Goal: Check status: Check status

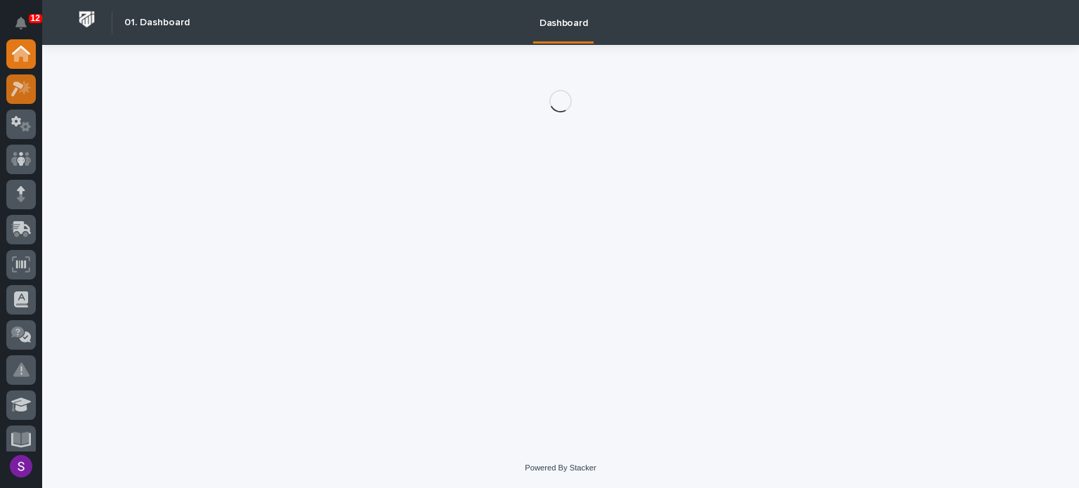
click at [20, 92] on icon at bounding box center [21, 89] width 20 height 16
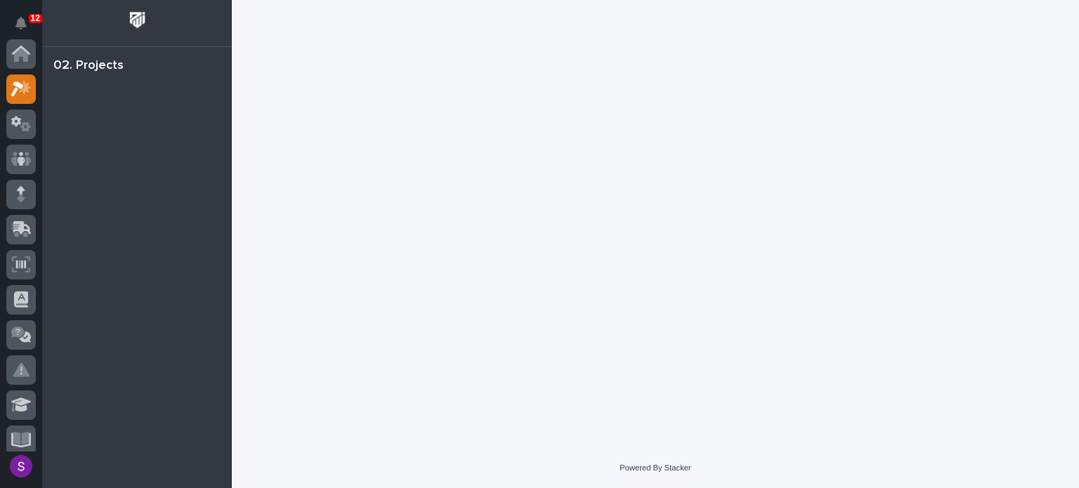
scroll to position [35, 0]
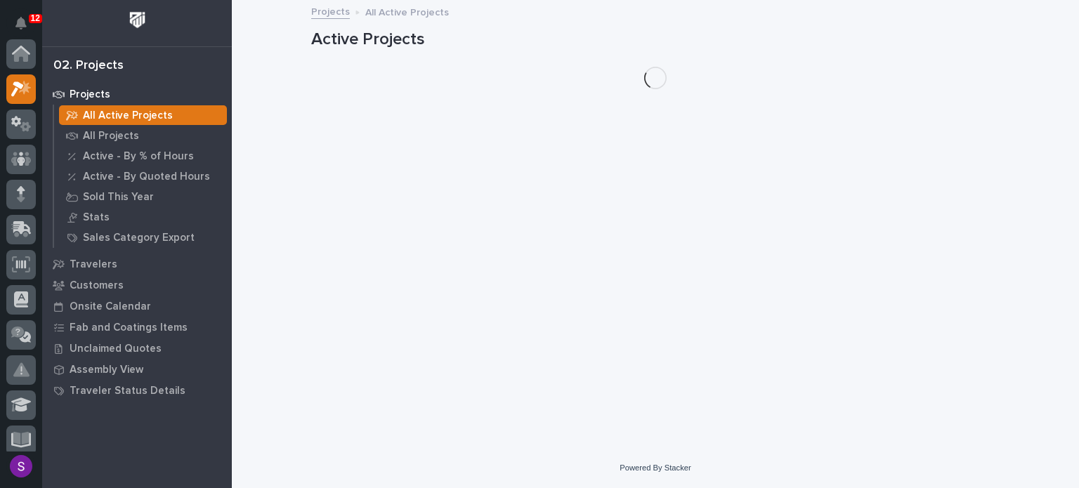
scroll to position [35, 0]
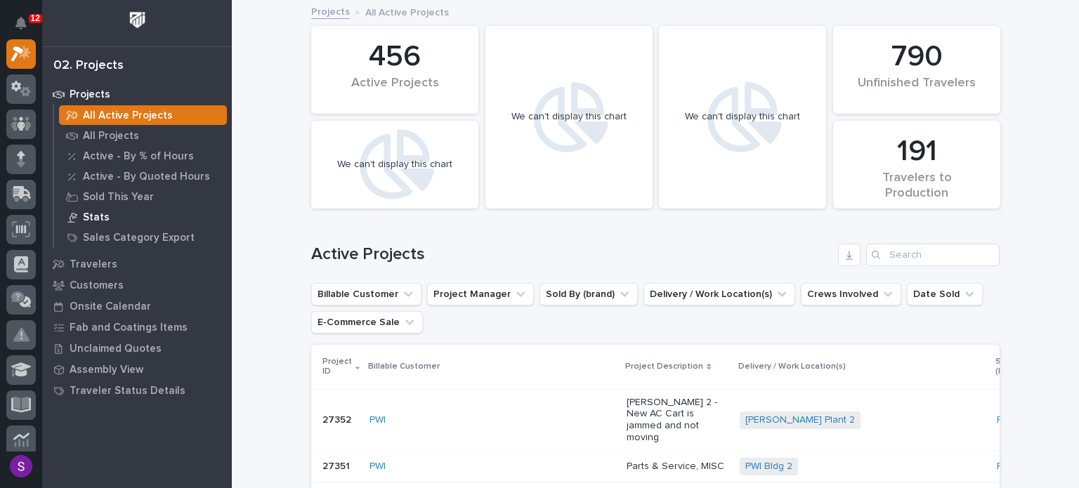
click at [129, 211] on div "Stats" at bounding box center [143, 217] width 168 height 20
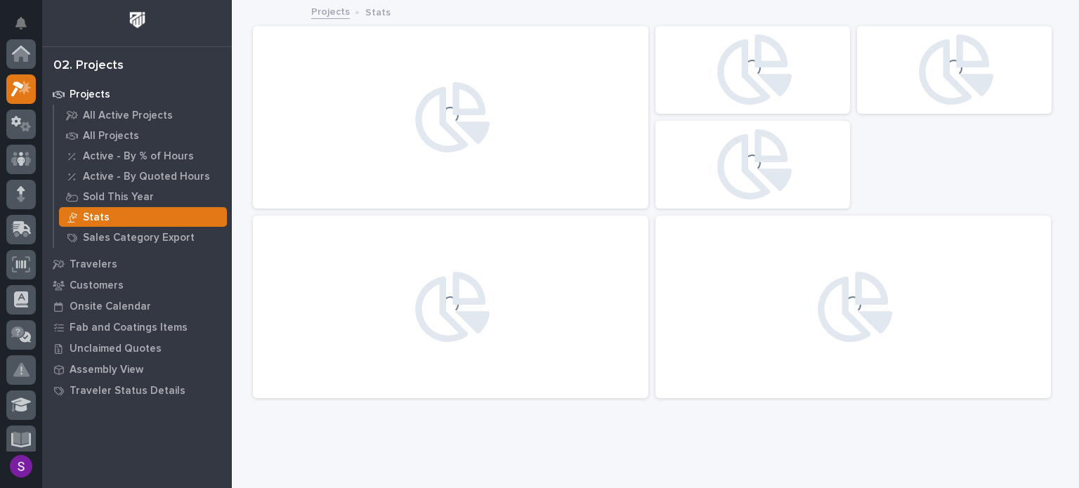
scroll to position [35, 0]
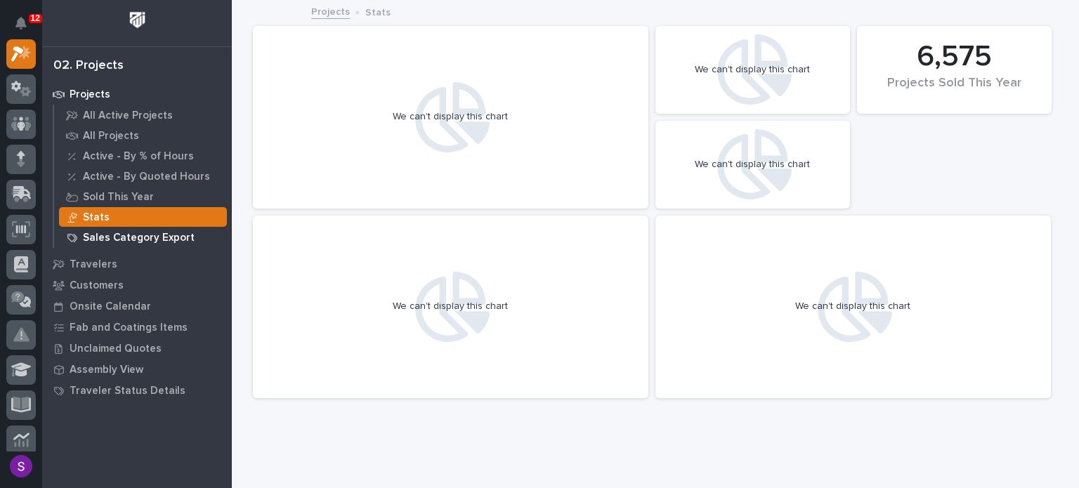
click at [154, 235] on p "Sales Category Export" at bounding box center [139, 238] width 112 height 13
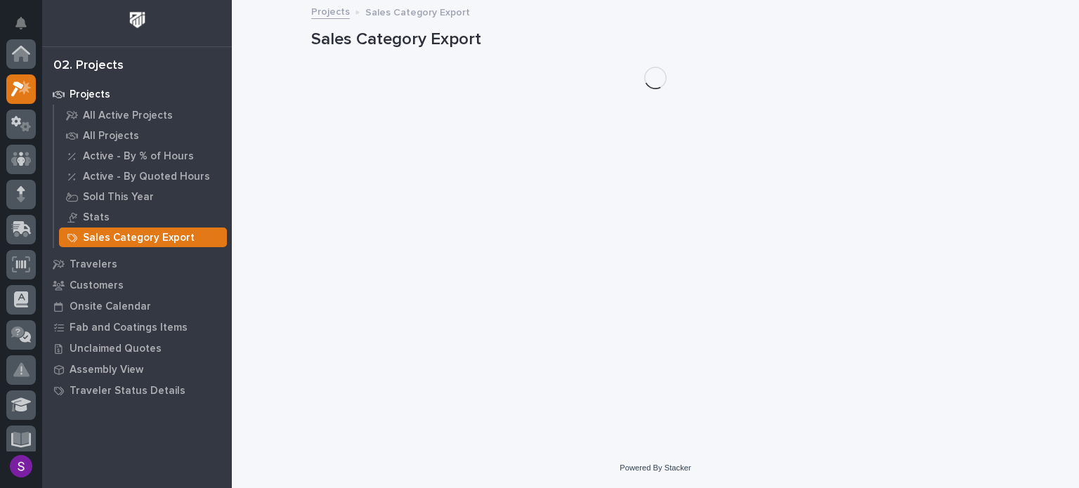
scroll to position [35, 0]
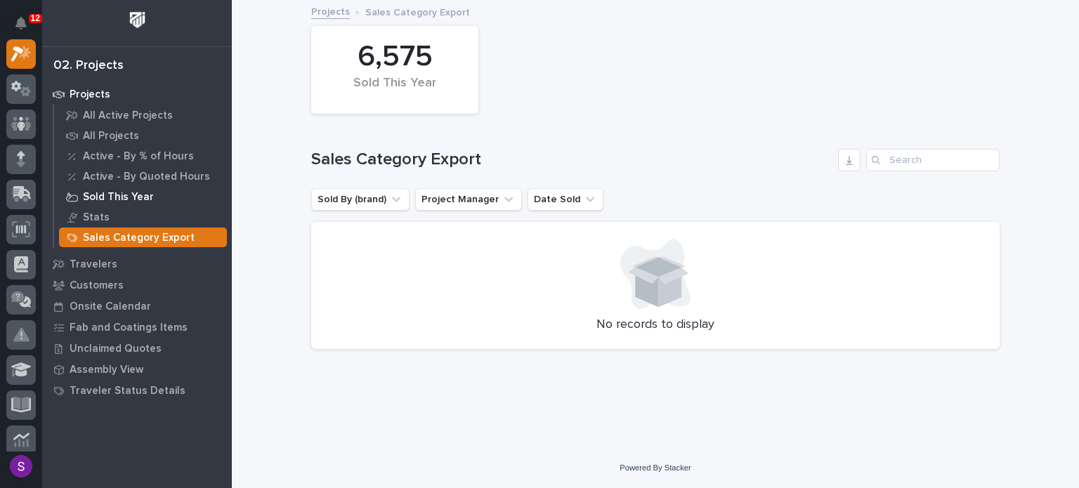
click at [143, 195] on p "Sold This Year" at bounding box center [118, 197] width 71 height 13
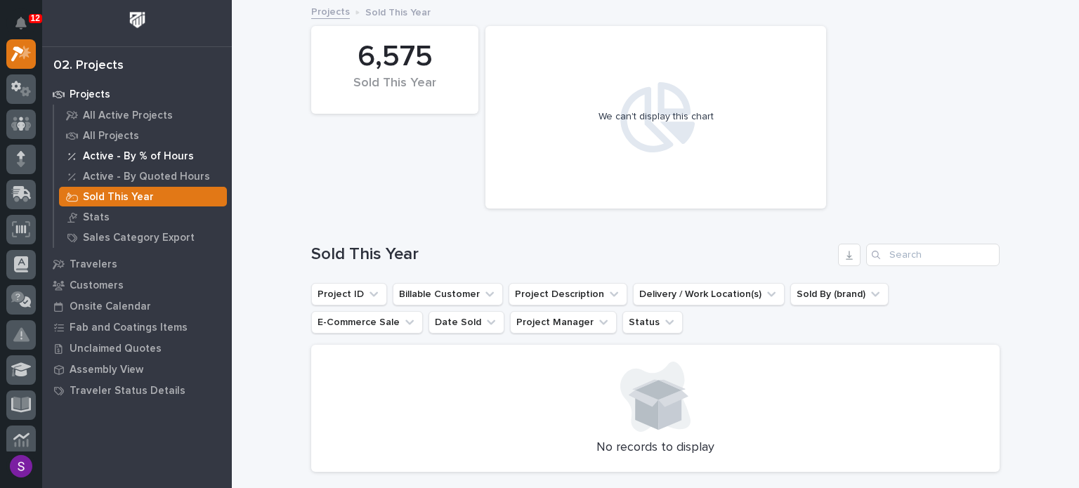
click at [146, 157] on p "Active - By % of Hours" at bounding box center [138, 156] width 111 height 13
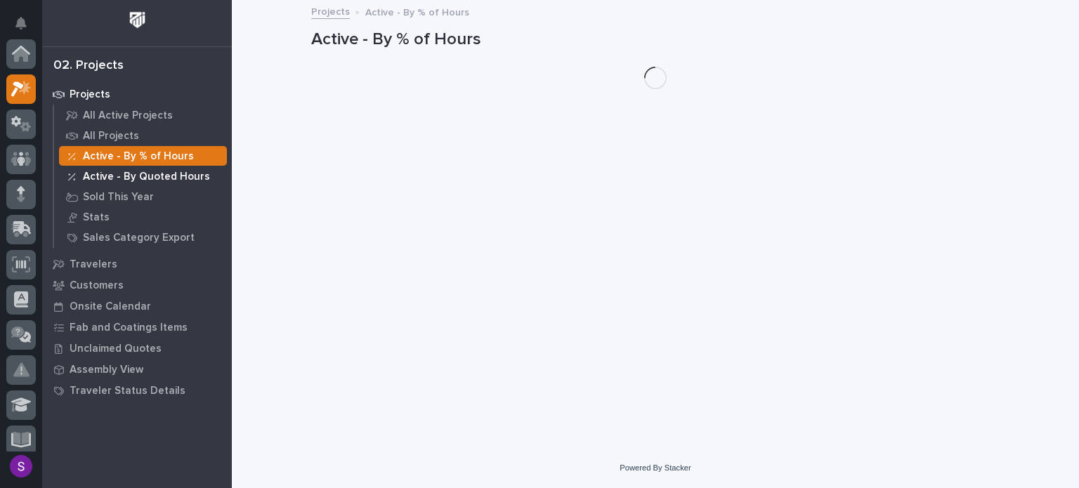
scroll to position [35, 0]
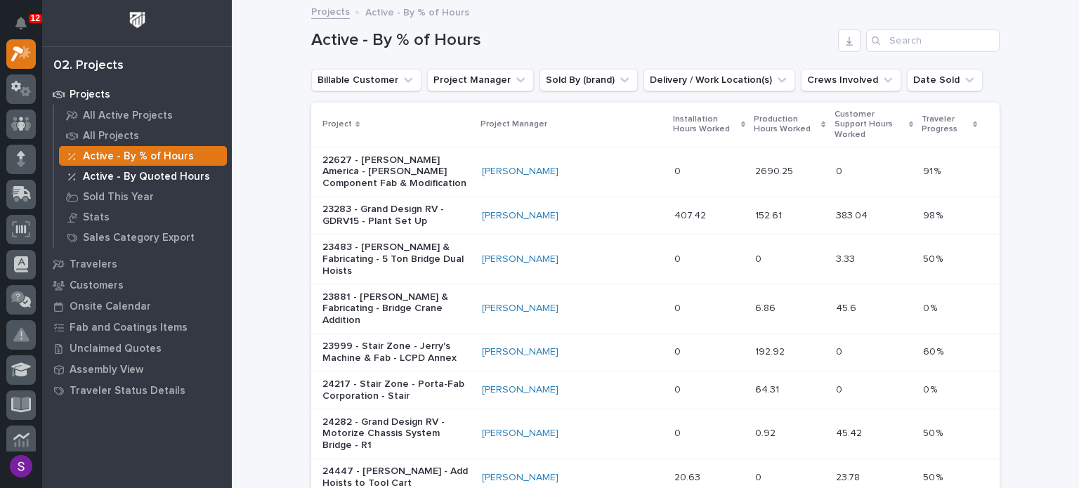
click at [145, 176] on p "Active - By Quoted Hours" at bounding box center [146, 177] width 127 height 13
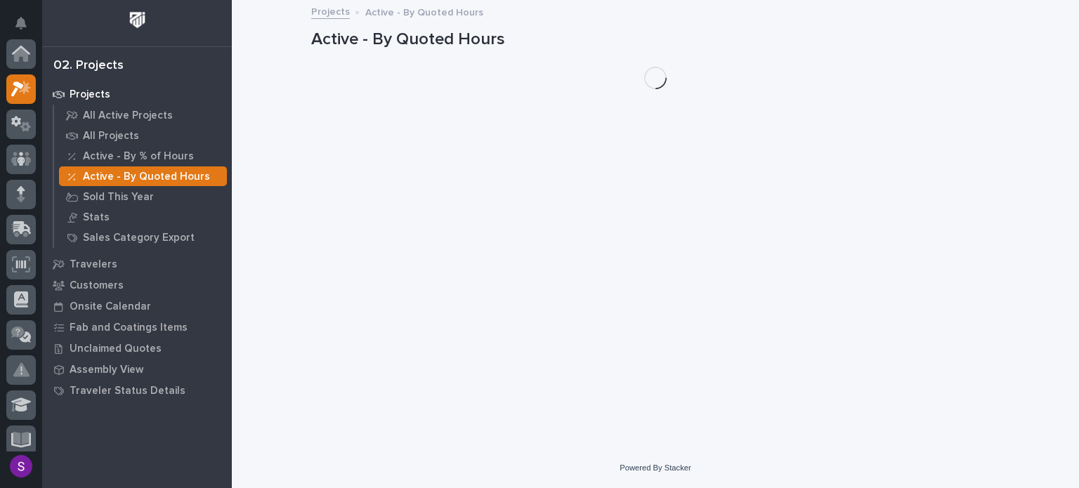
scroll to position [35, 0]
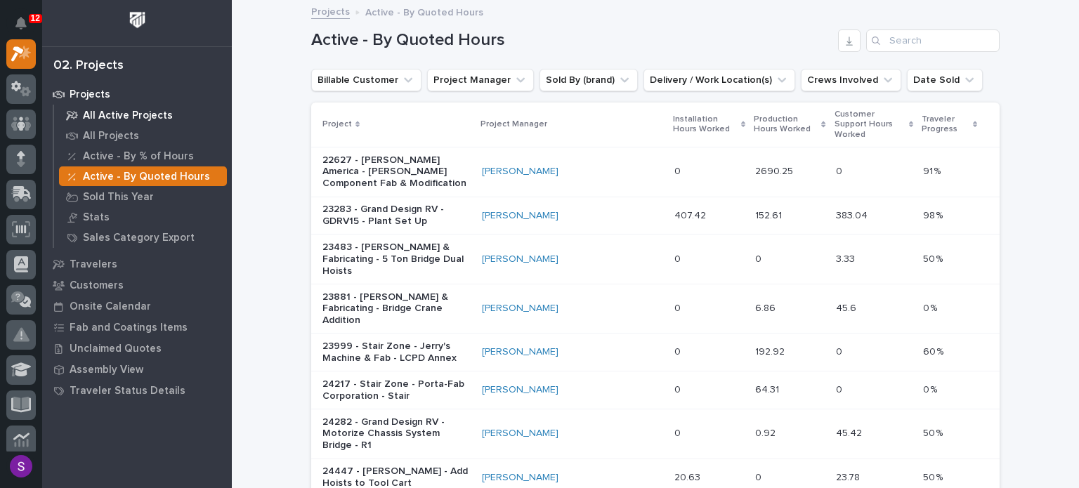
click at [115, 106] on div "All Active Projects" at bounding box center [143, 115] width 168 height 20
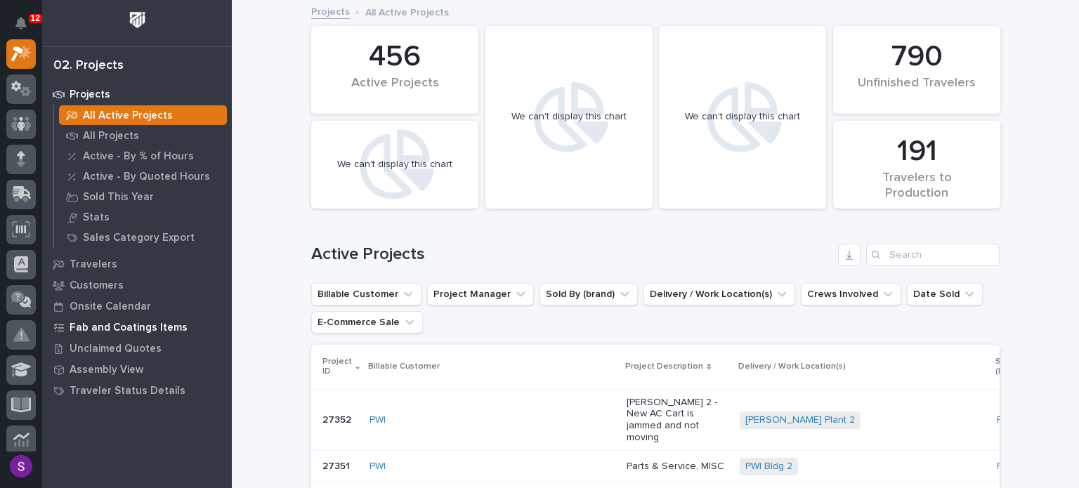
click at [131, 324] on p "Fab and Coatings Items" at bounding box center [129, 328] width 118 height 13
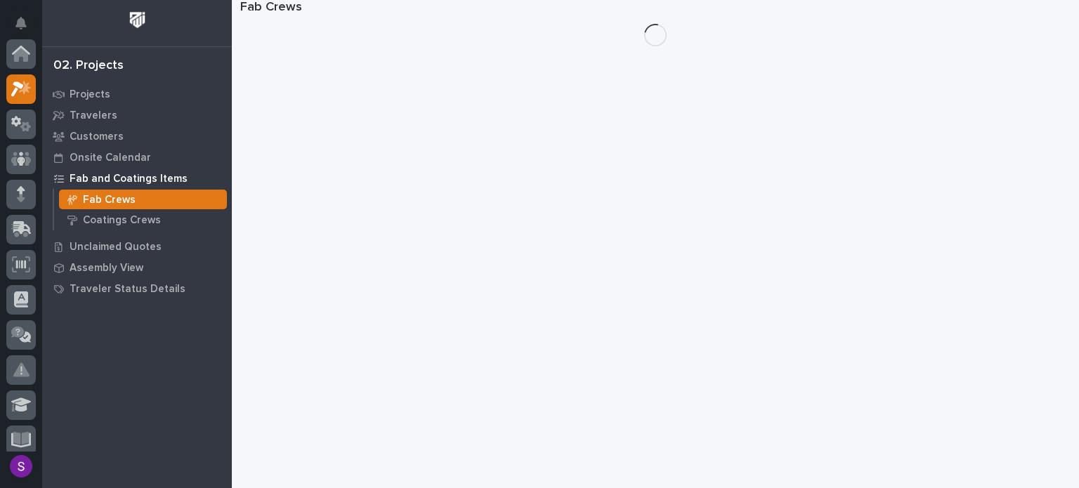
scroll to position [35, 0]
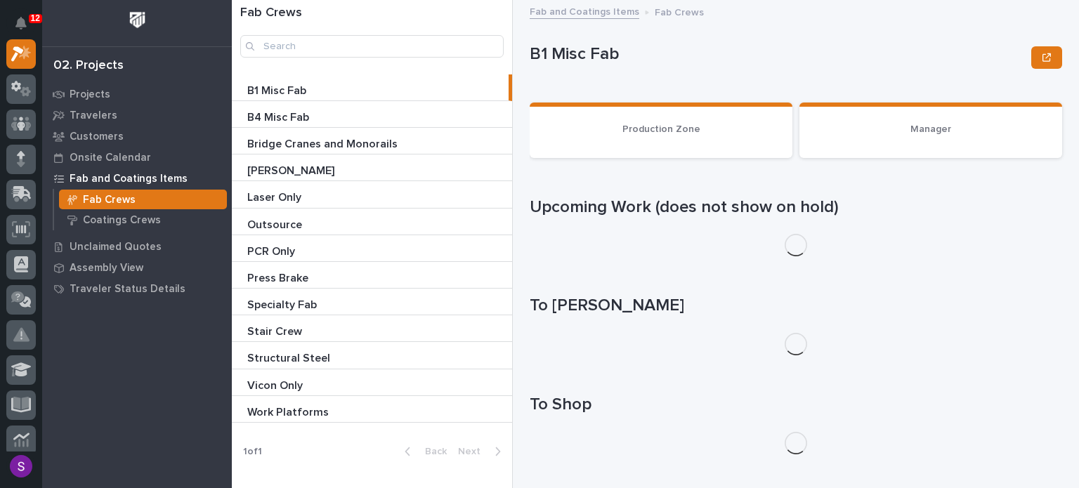
click at [419, 132] on div "Bridge Cranes and Monorails Bridge Cranes and Monorails" at bounding box center [372, 141] width 280 height 26
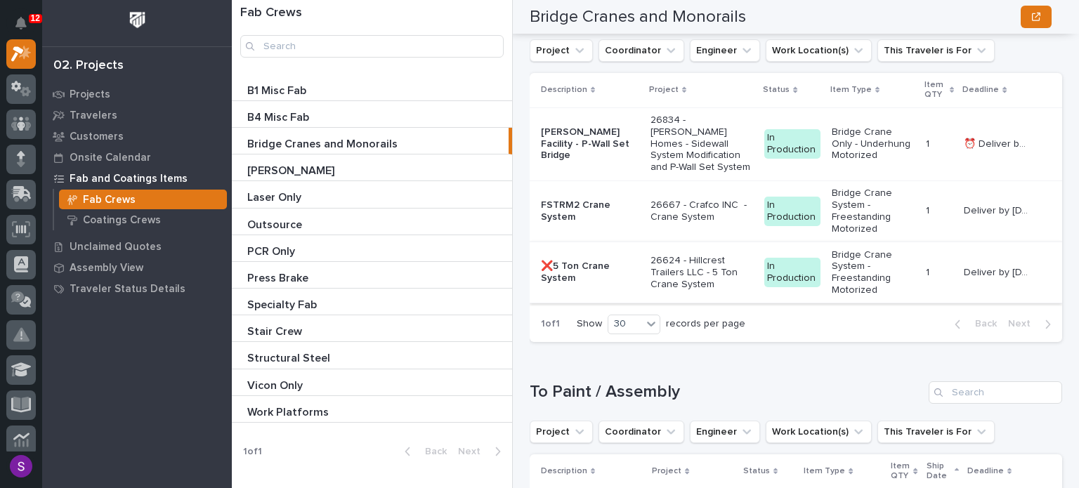
scroll to position [1826, 0]
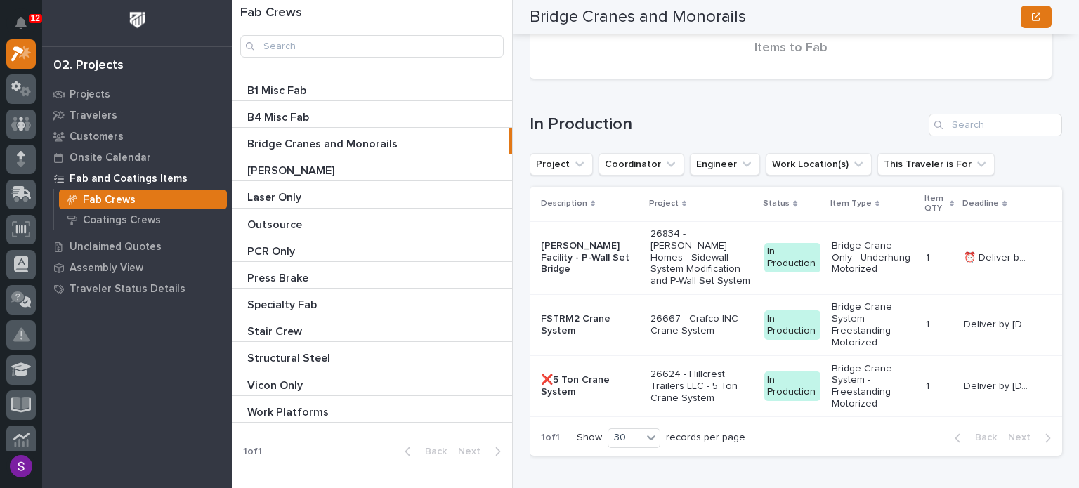
drag, startPoint x: 583, startPoint y: 258, endPoint x: 696, endPoint y: 453, distance: 225.0
drag, startPoint x: 696, startPoint y: 453, endPoint x: 655, endPoint y: 468, distance: 44.2
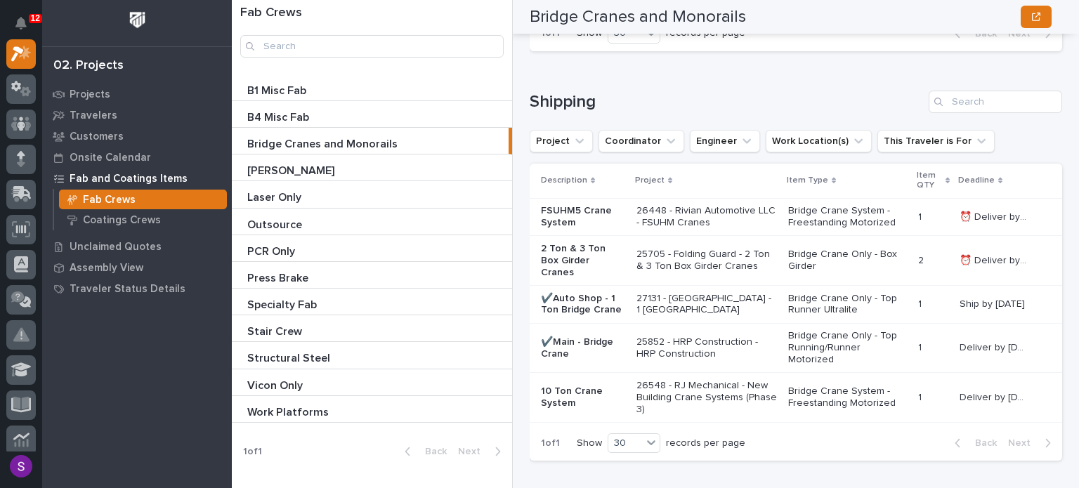
scroll to position [2675, 0]
drag, startPoint x: 300, startPoint y: 330, endPoint x: 442, endPoint y: 339, distance: 142.2
click at [300, 330] on p "Stair Crew" at bounding box center [276, 330] width 58 height 16
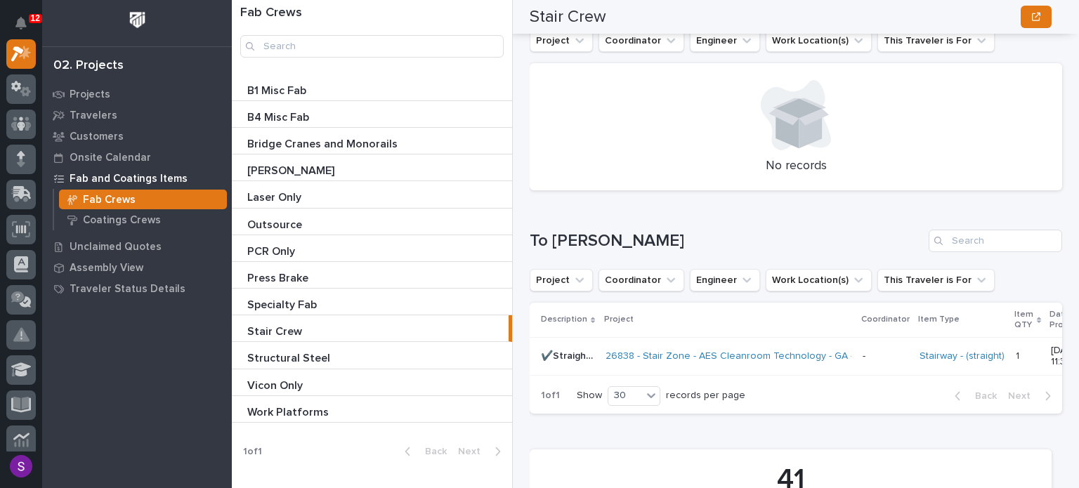
scroll to position [498, 0]
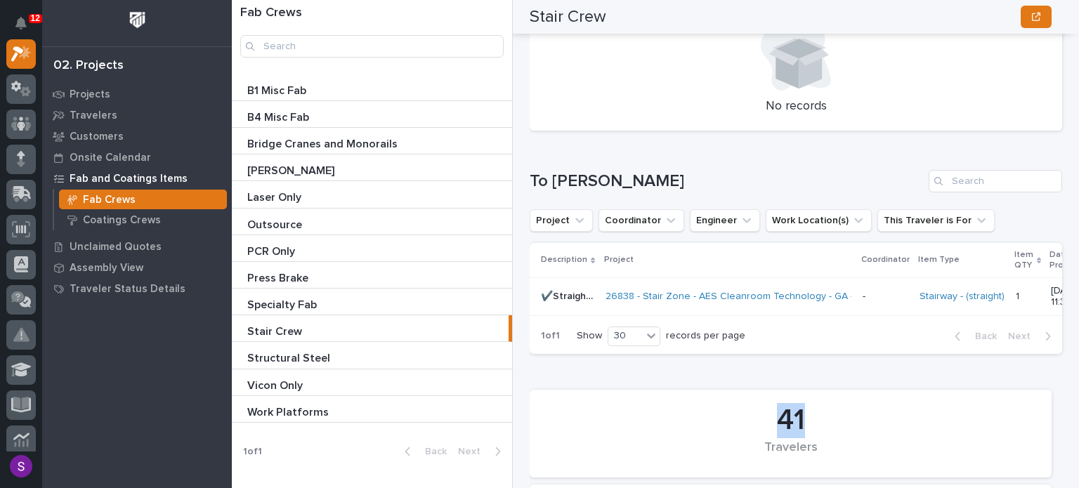
drag, startPoint x: 758, startPoint y: 409, endPoint x: 838, endPoint y: 423, distance: 80.6
click at [838, 423] on div "41 Travelers" at bounding box center [791, 434] width 508 height 74
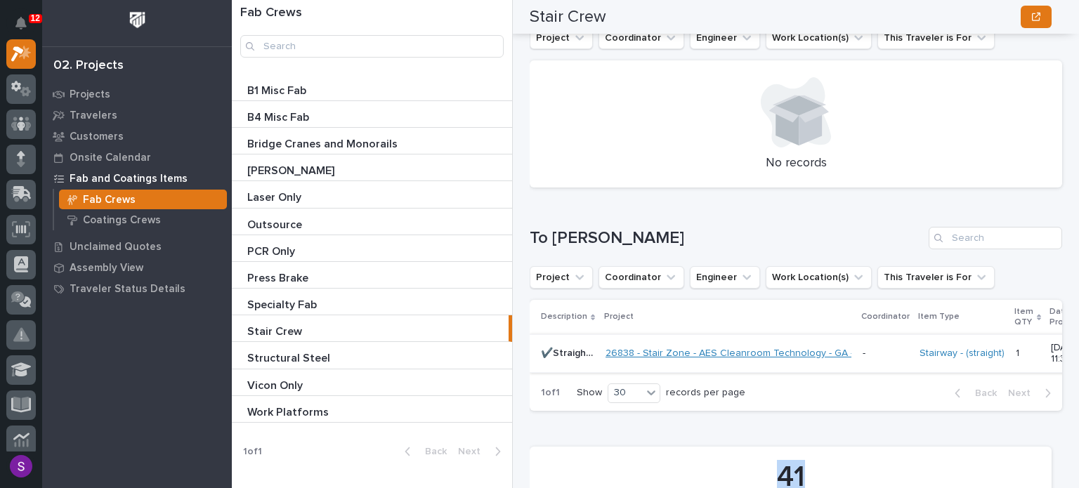
scroll to position [357, 0]
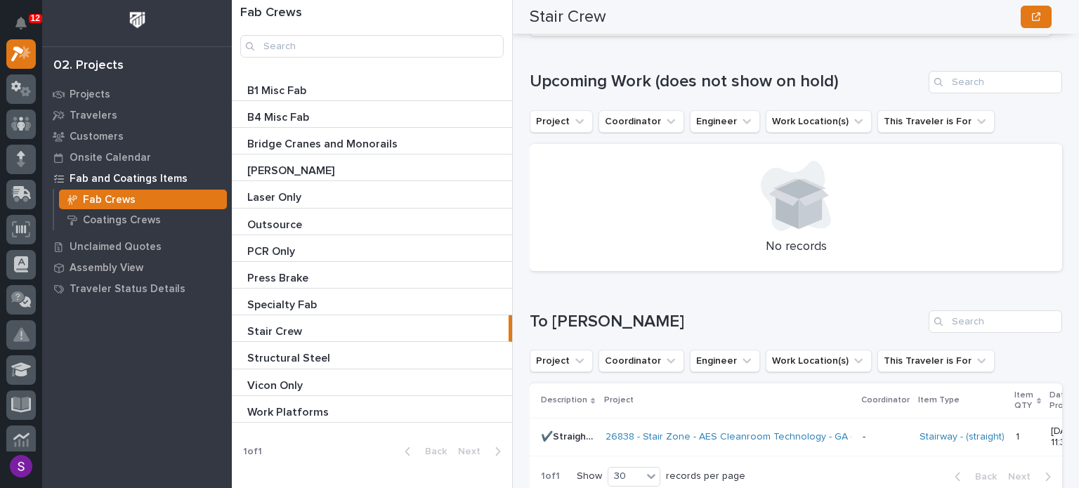
click at [895, 299] on div "Loading... Saving… To Adam Project Coordinator Engineer Work Location(s) This T…" at bounding box center [796, 393] width 532 height 223
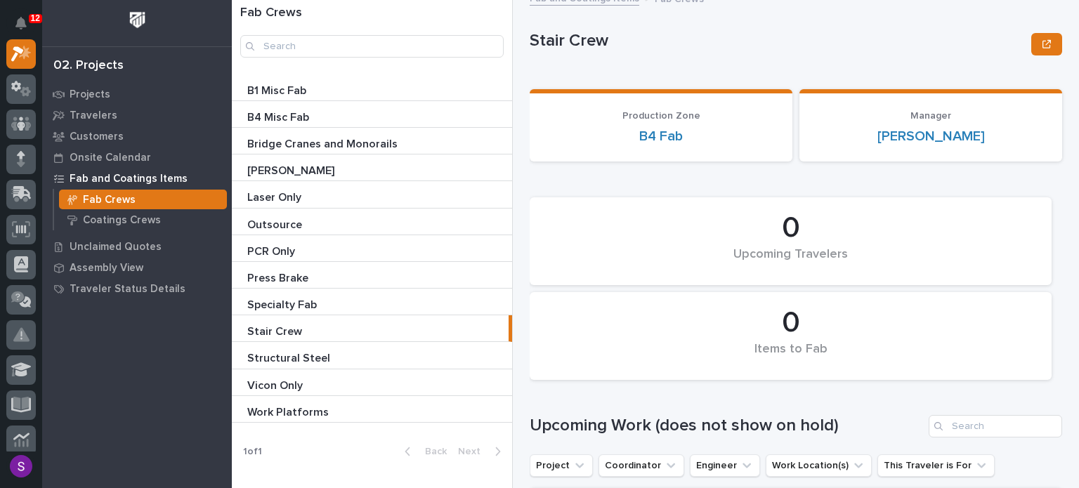
scroll to position [0, 0]
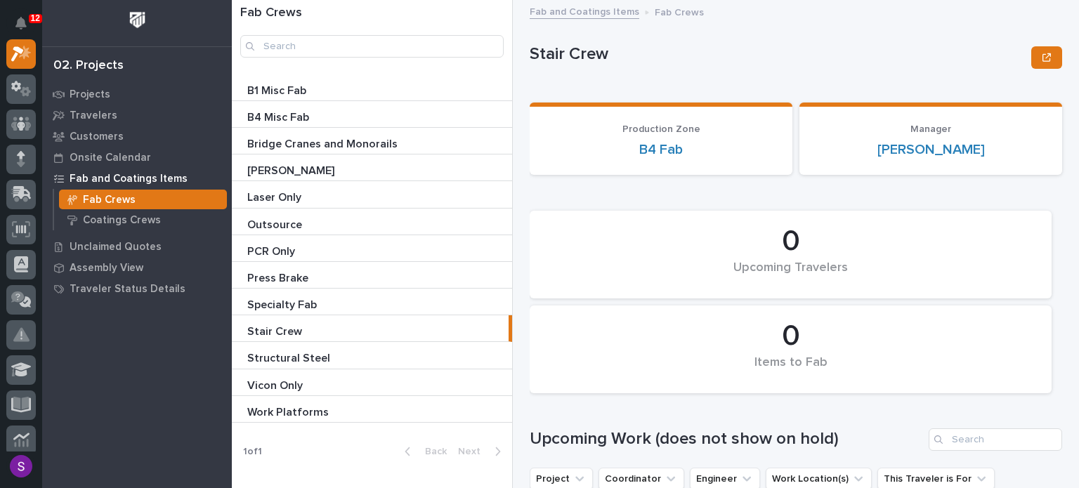
click at [310, 197] on p at bounding box center [374, 197] width 255 height 13
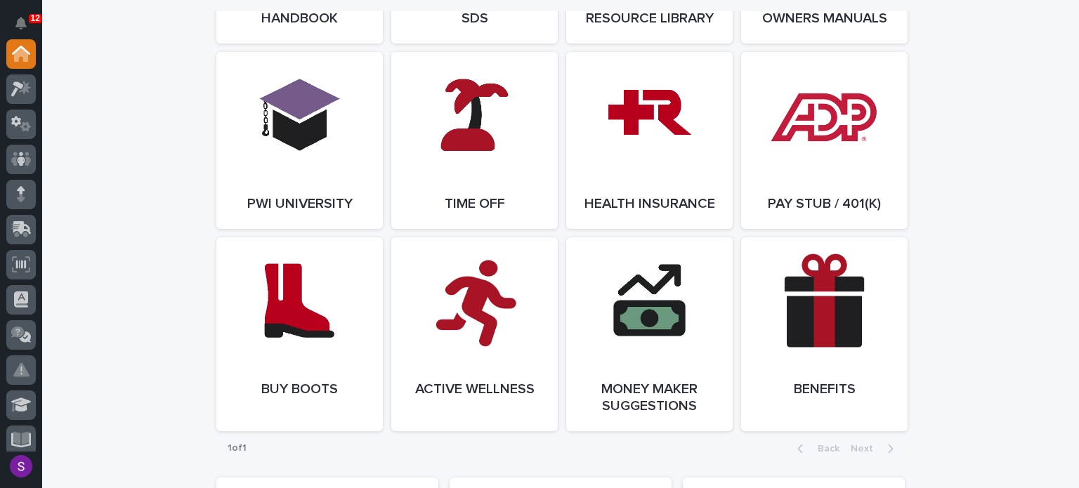
scroll to position [1954, 0]
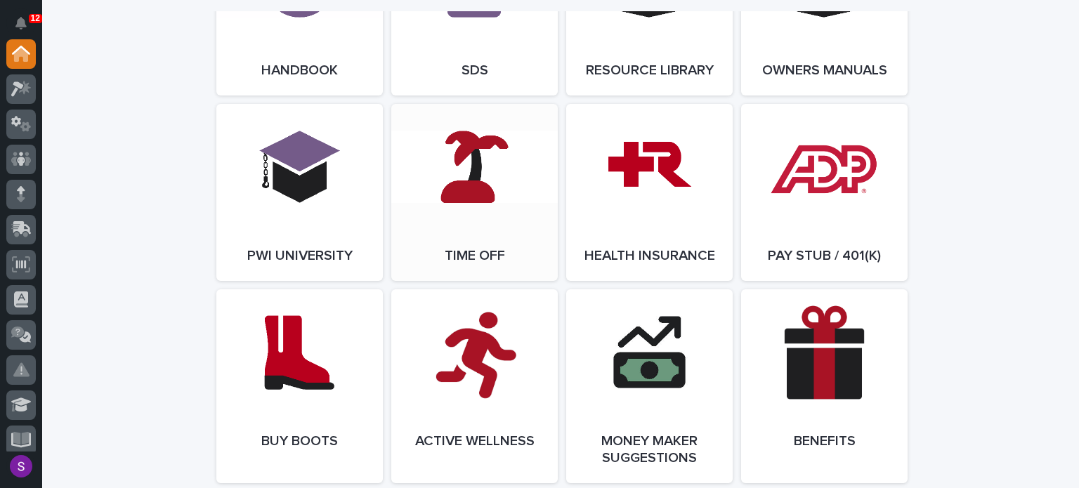
click at [527, 175] on link "Open Link" at bounding box center [474, 192] width 166 height 177
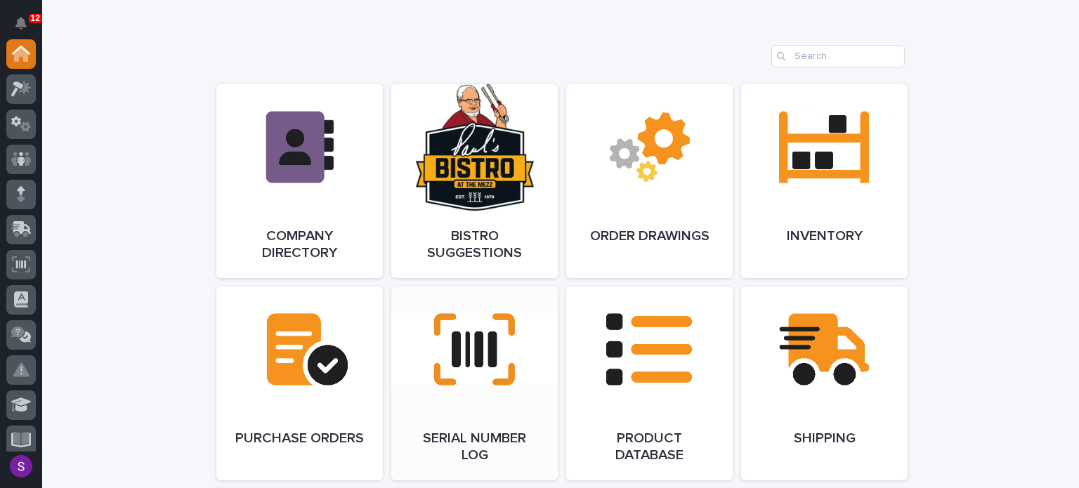
scroll to position [760, 0]
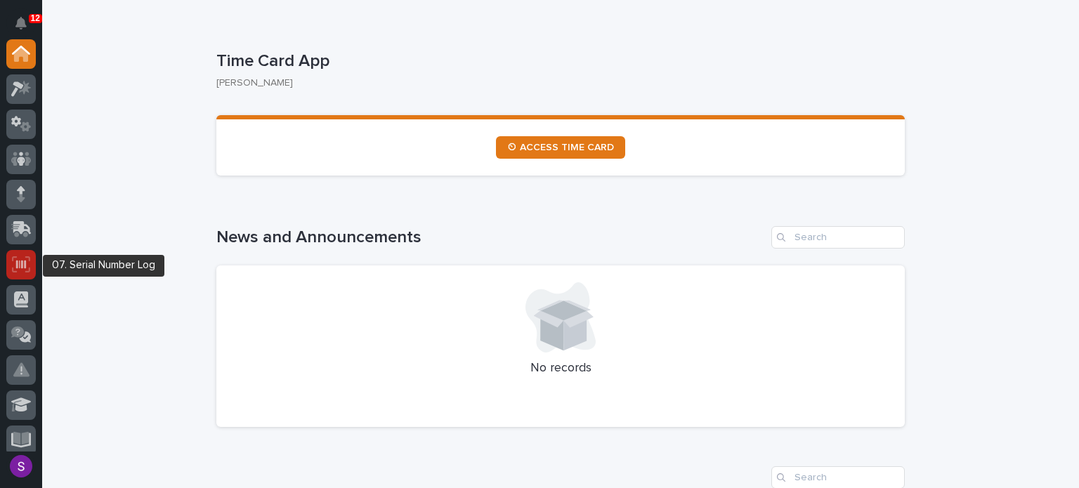
click at [29, 256] on icon at bounding box center [21, 264] width 18 height 16
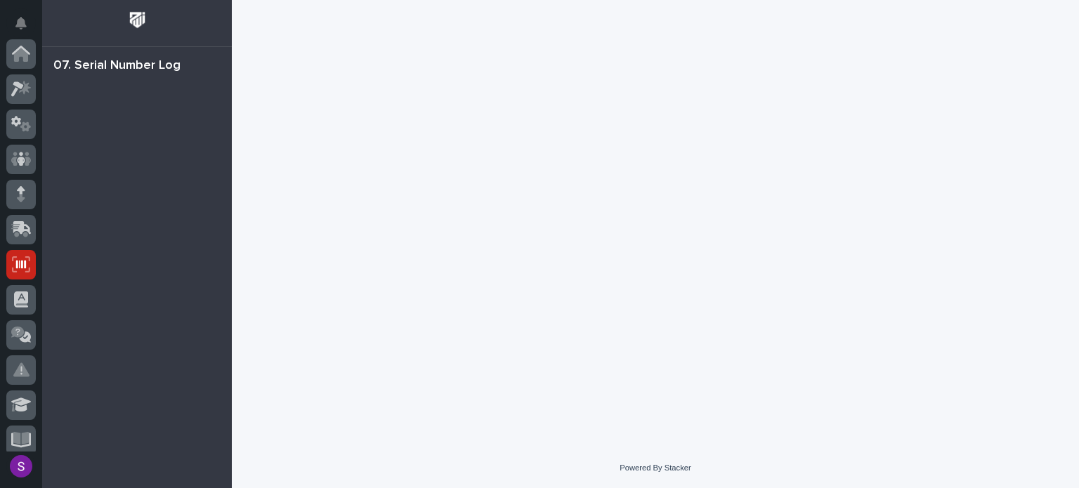
scroll to position [211, 0]
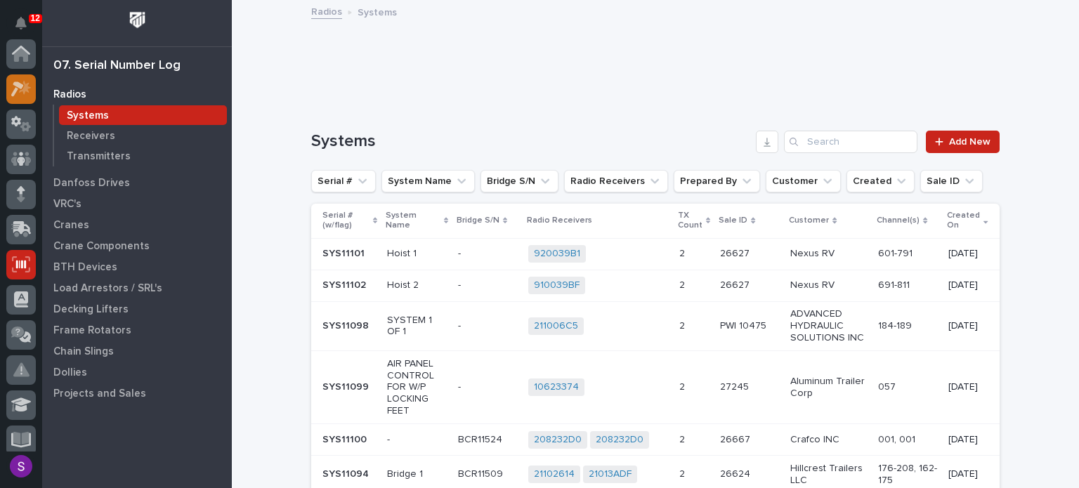
click at [31, 87] on icon at bounding box center [25, 87] width 12 height 14
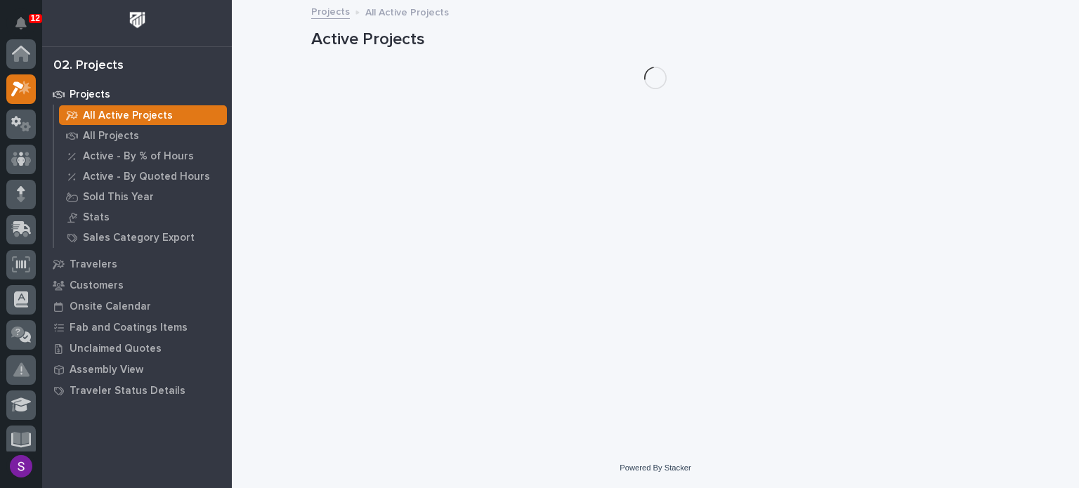
scroll to position [35, 0]
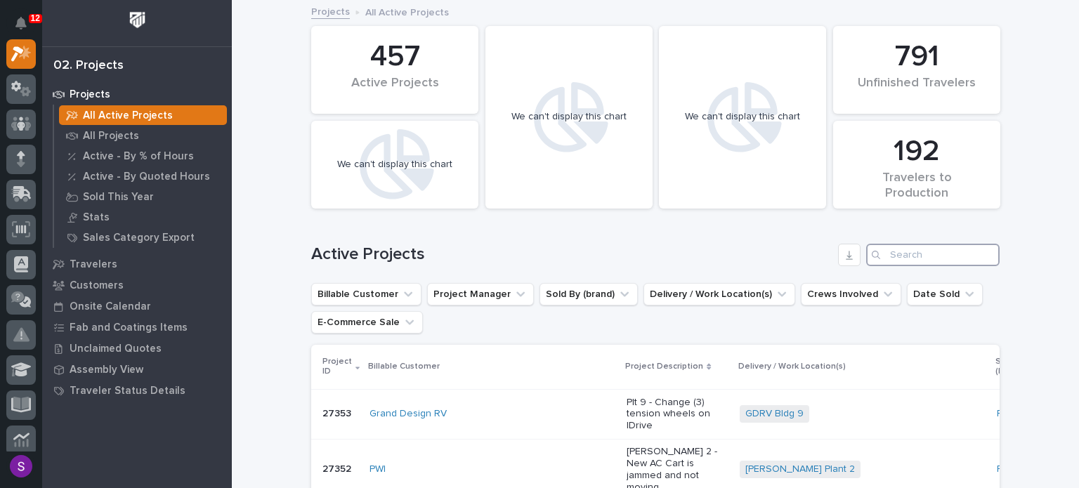
click at [899, 256] on input "Search" at bounding box center [932, 255] width 133 height 22
paste input "26547"
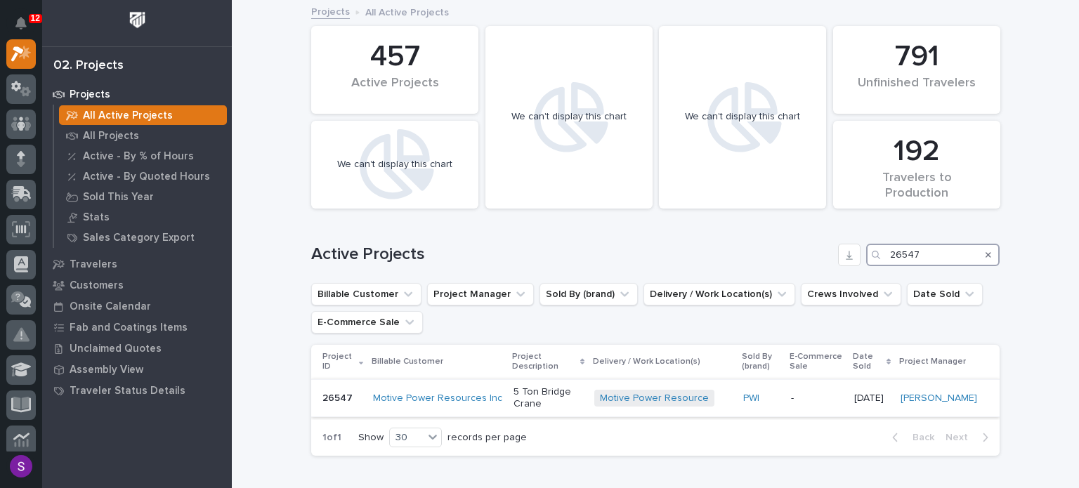
type input "26547"
click at [548, 390] on p "5 Ton Bridge Crane" at bounding box center [548, 398] width 70 height 24
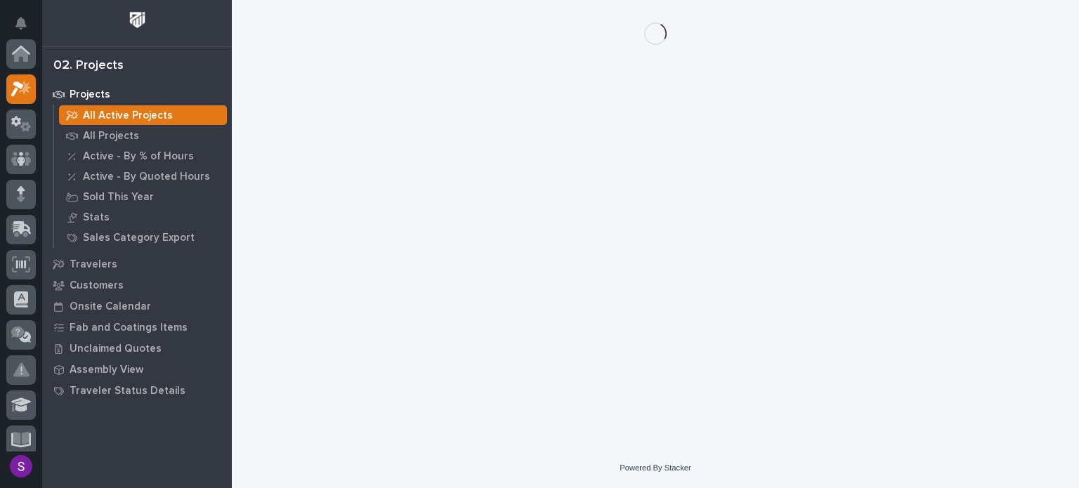
scroll to position [35, 0]
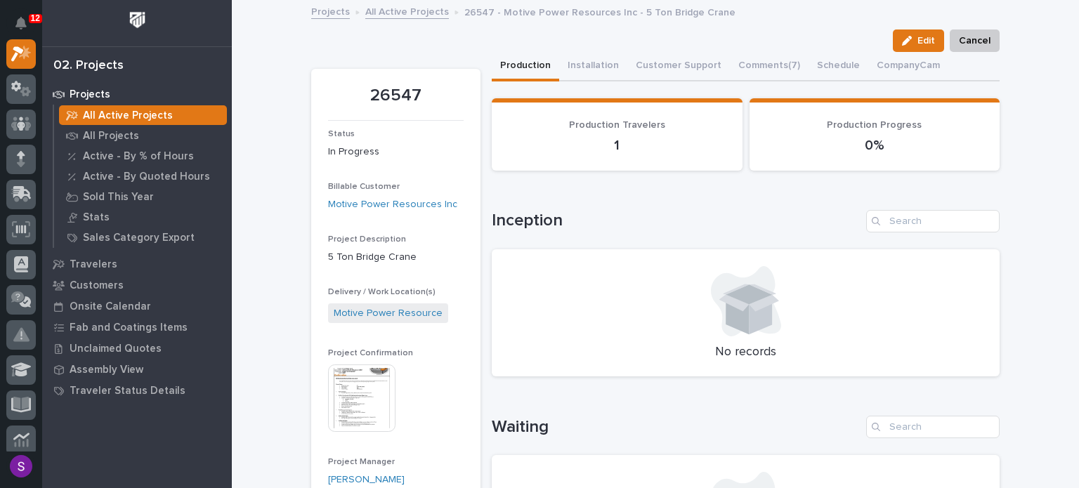
click at [373, 392] on img at bounding box center [361, 397] width 67 height 67
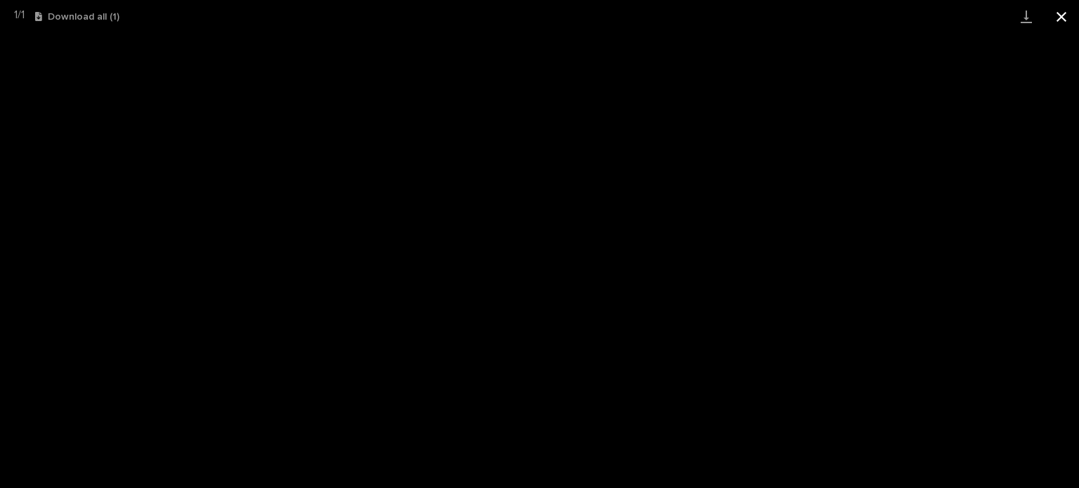
click at [1069, 16] on button "Close gallery" at bounding box center [1061, 16] width 35 height 33
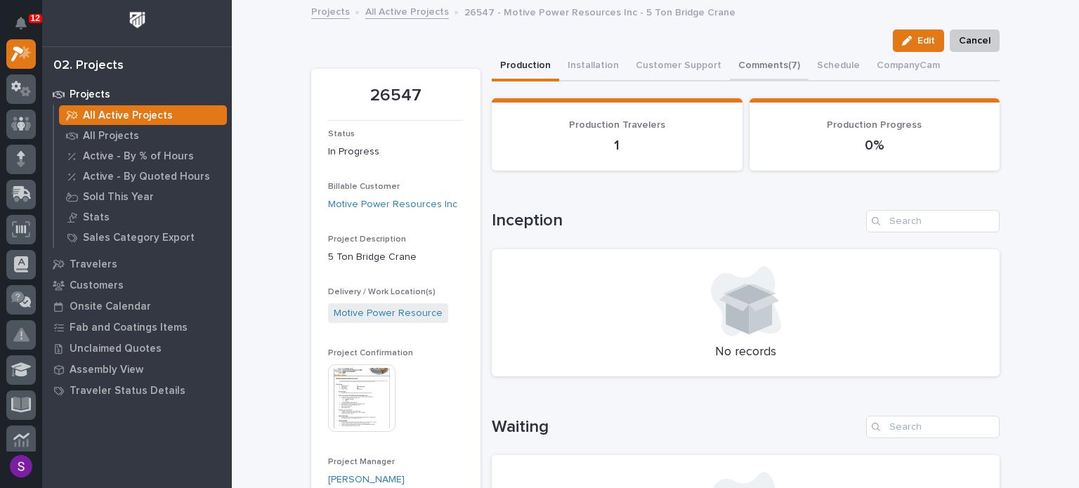
click at [764, 67] on button "Comments (7)" at bounding box center [769, 66] width 79 height 29
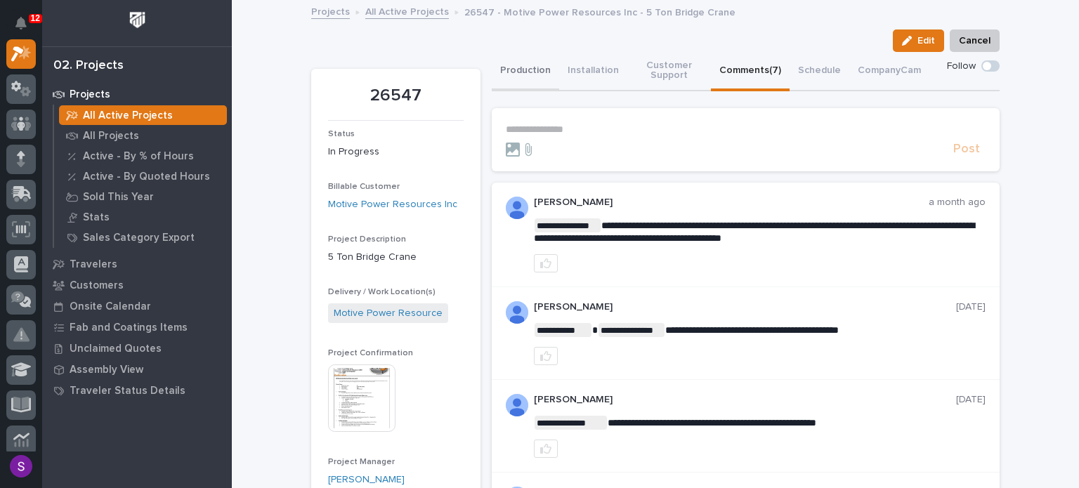
click at [532, 61] on button "Production" at bounding box center [525, 71] width 67 height 39
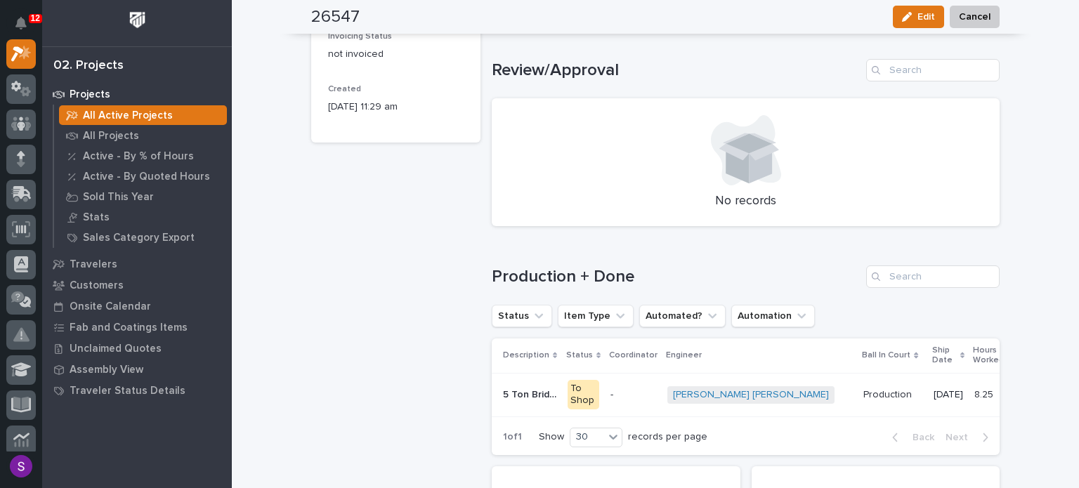
scroll to position [983, 0]
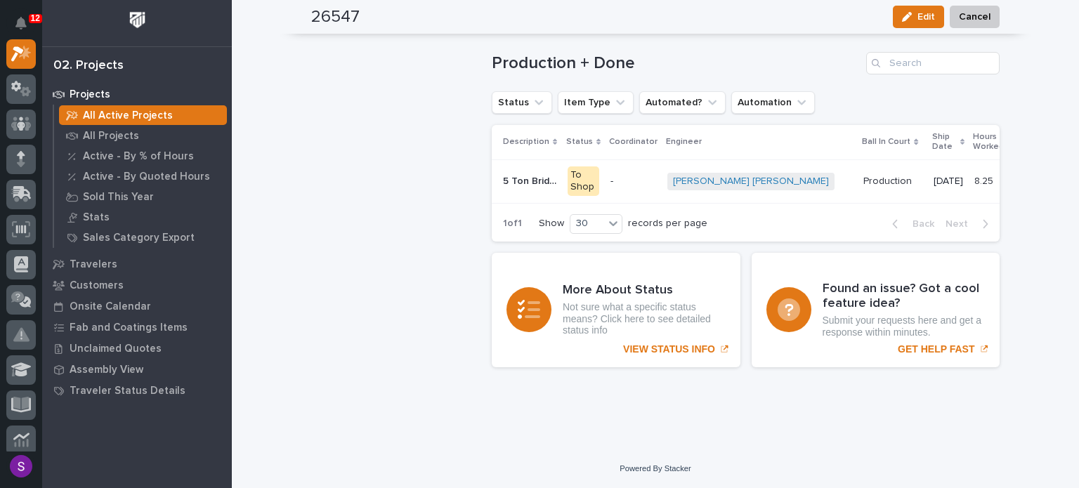
click at [633, 170] on div "-" at bounding box center [633, 181] width 46 height 23
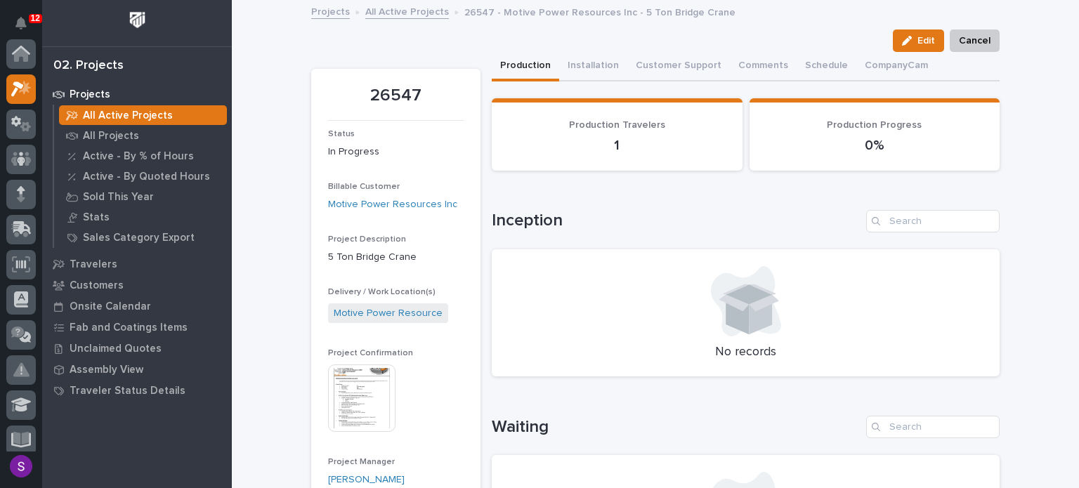
scroll to position [35, 0]
click at [369, 387] on img at bounding box center [361, 397] width 67 height 67
